Goal: Task Accomplishment & Management: Complete application form

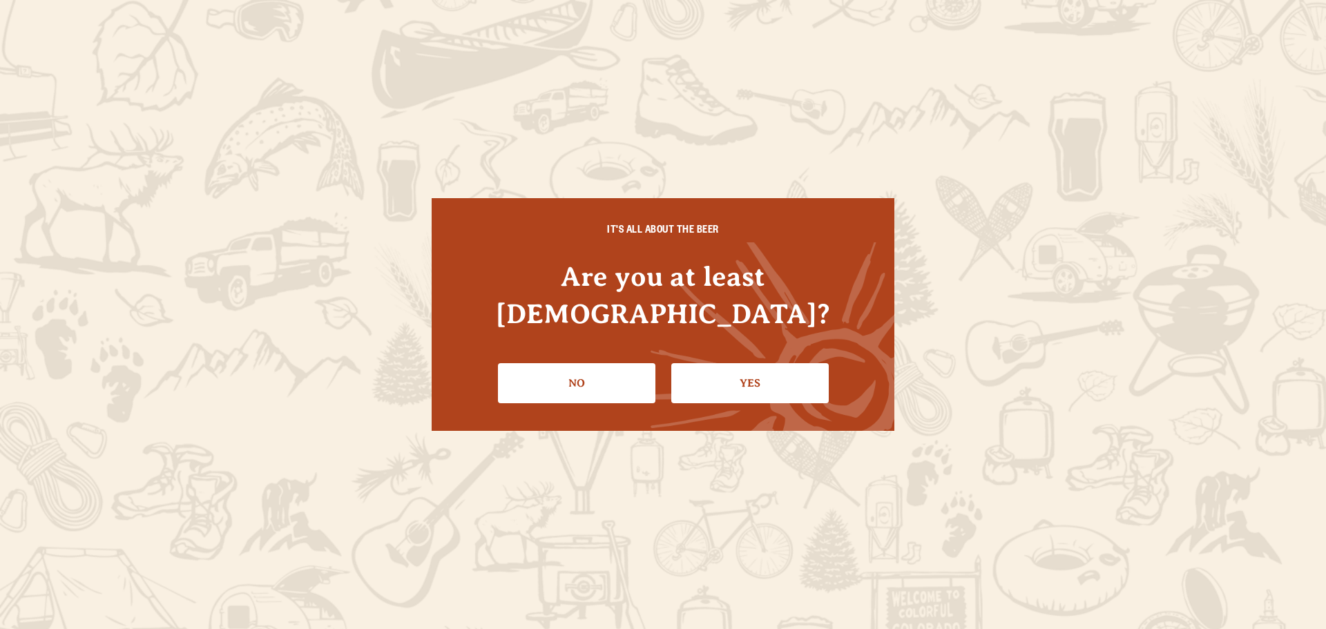
click at [723, 363] on link "Yes" at bounding box center [749, 383] width 157 height 40
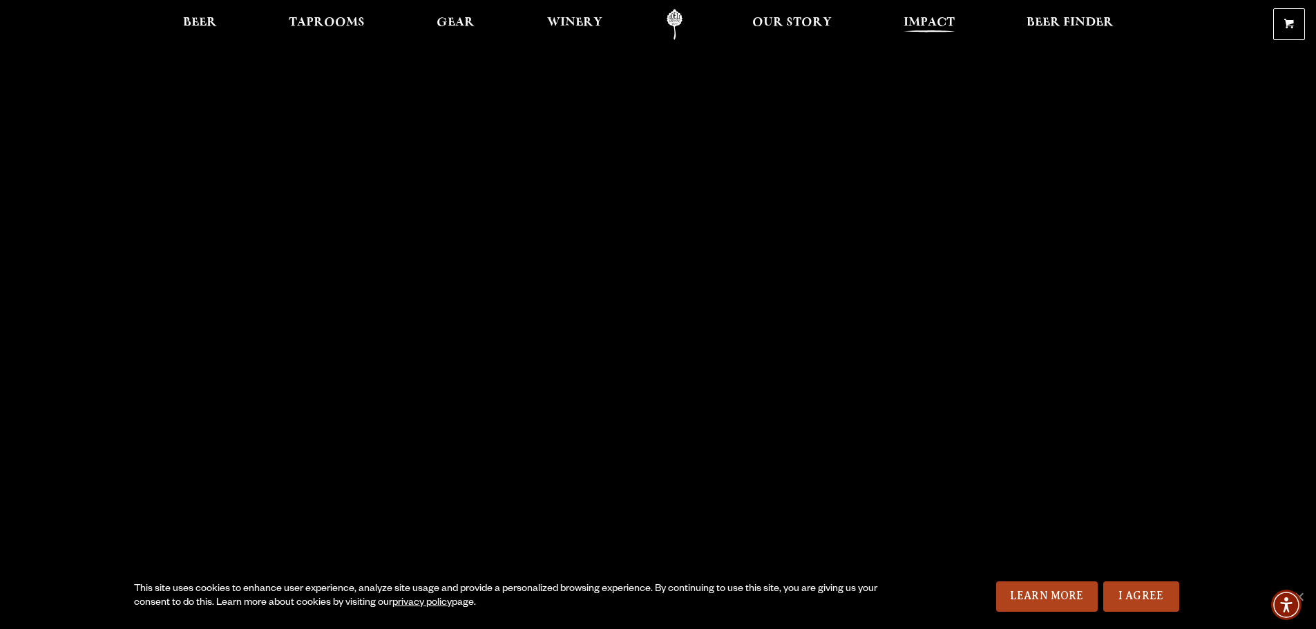
click at [912, 25] on span "Impact" at bounding box center [928, 22] width 51 height 11
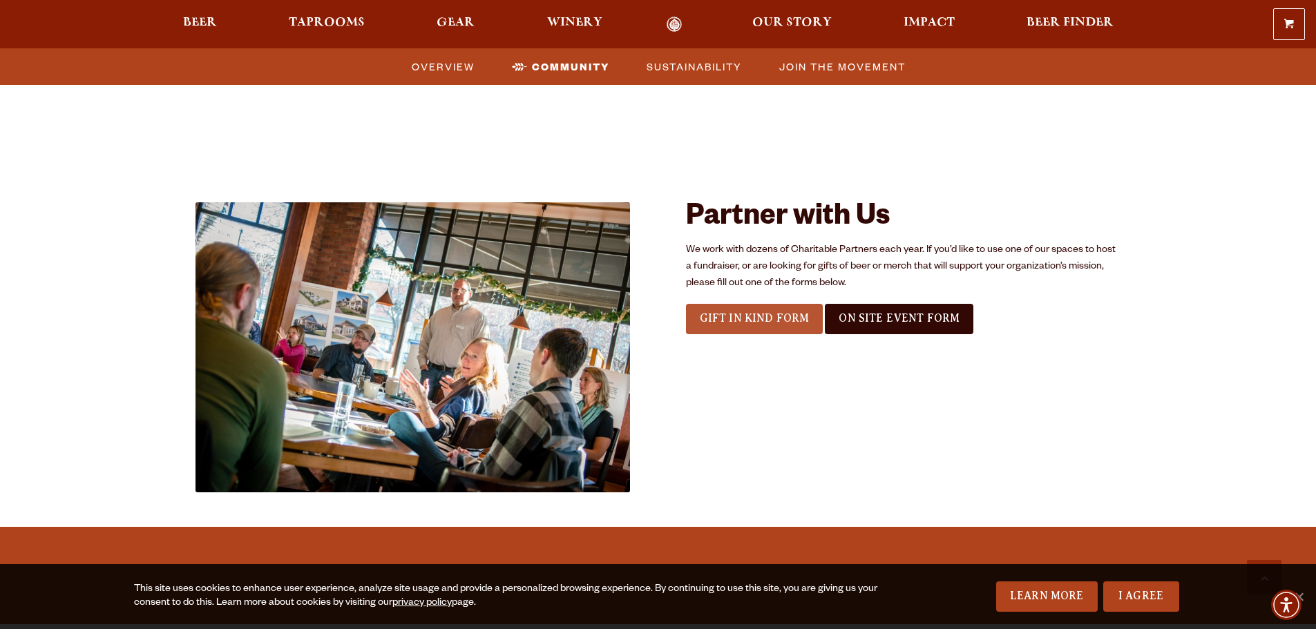
scroll to position [1312, 0]
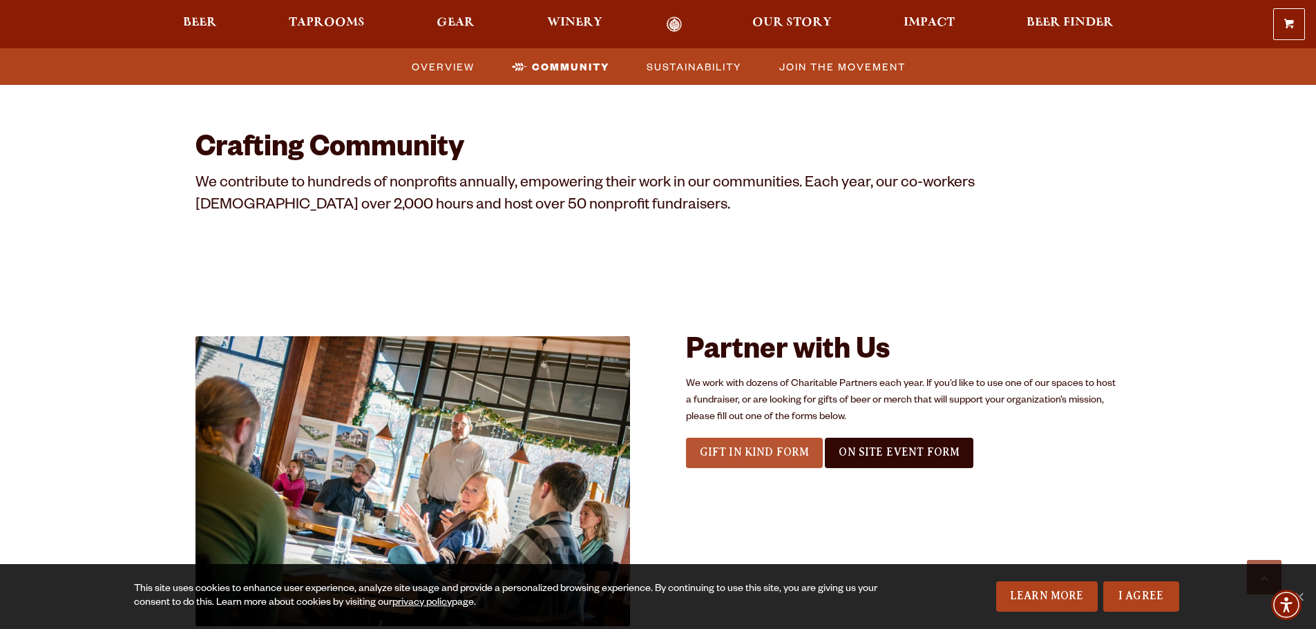
click at [729, 454] on span "Gift In Kind Form" at bounding box center [755, 452] width 110 height 12
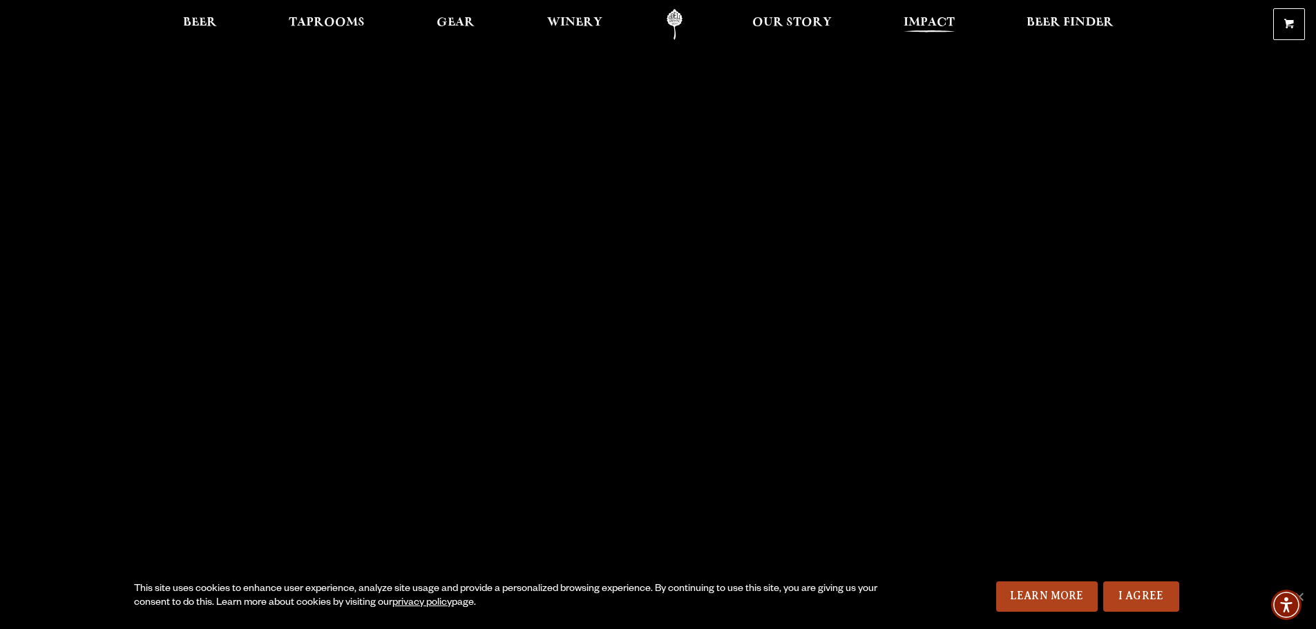
click at [929, 14] on link "Impact" at bounding box center [928, 24] width 69 height 31
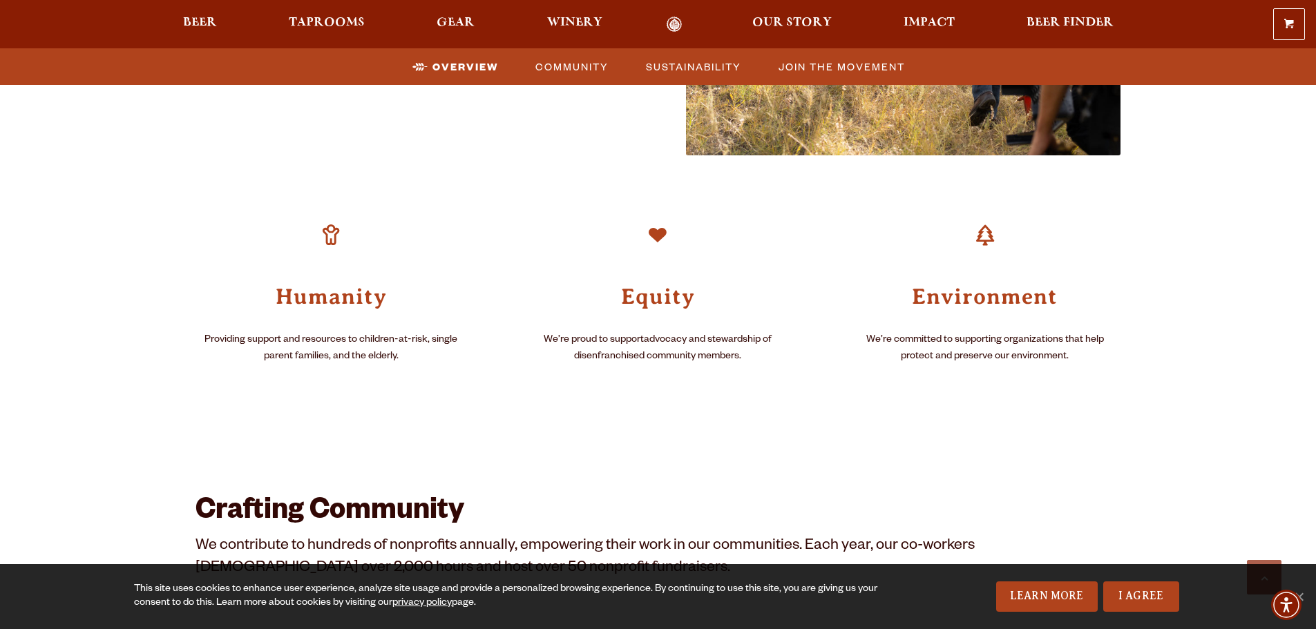
scroll to position [1036, 0]
